Goal: Information Seeking & Learning: Learn about a topic

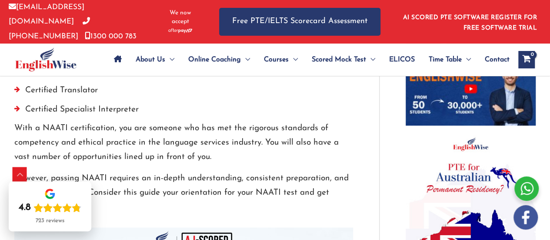
scroll to position [623, 0]
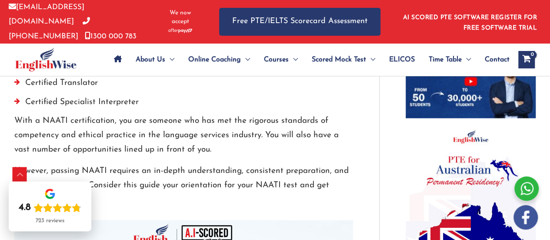
click at [549, 61] on div "About Us Menu Toggle Our Story Testimonials Online Coaching Menu Toggle Online …" at bounding box center [275, 59] width 550 height 32
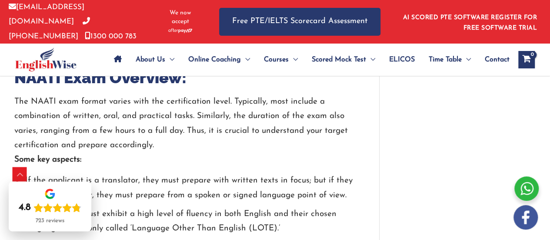
scroll to position [1219, 0]
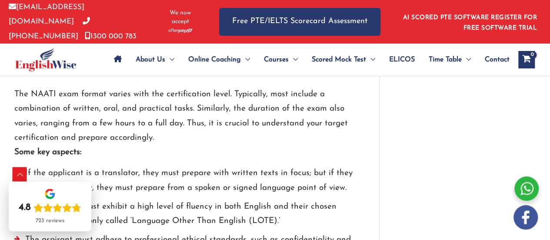
click at [101, 194] on li "If the applicant is a translator, they must prepare with written texts in focus…" at bounding box center [183, 182] width 339 height 33
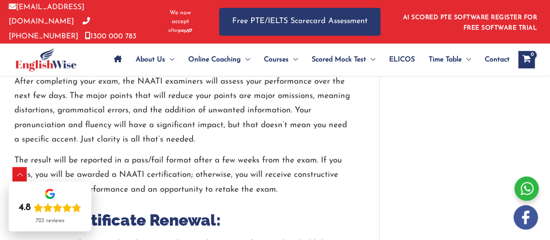
scroll to position [1533, 0]
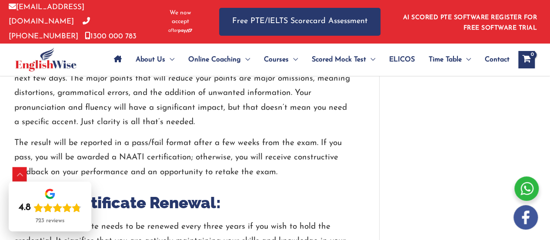
click at [205, 185] on div at bounding box center [183, 185] width 339 height 13
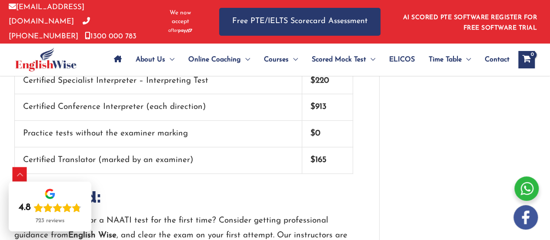
scroll to position [1985, 0]
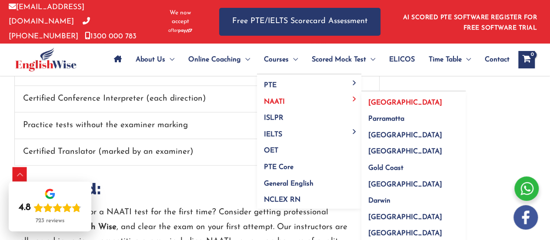
click at [374, 101] on span "[GEOGRAPHIC_DATA]" at bounding box center [405, 102] width 74 height 7
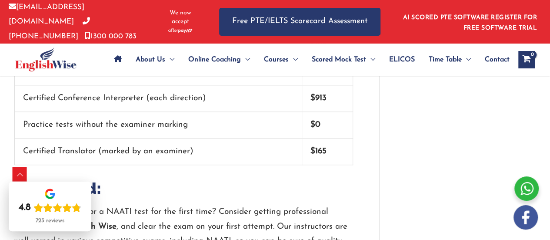
scroll to position [1989, 0]
